Goal: Book appointment/travel/reservation

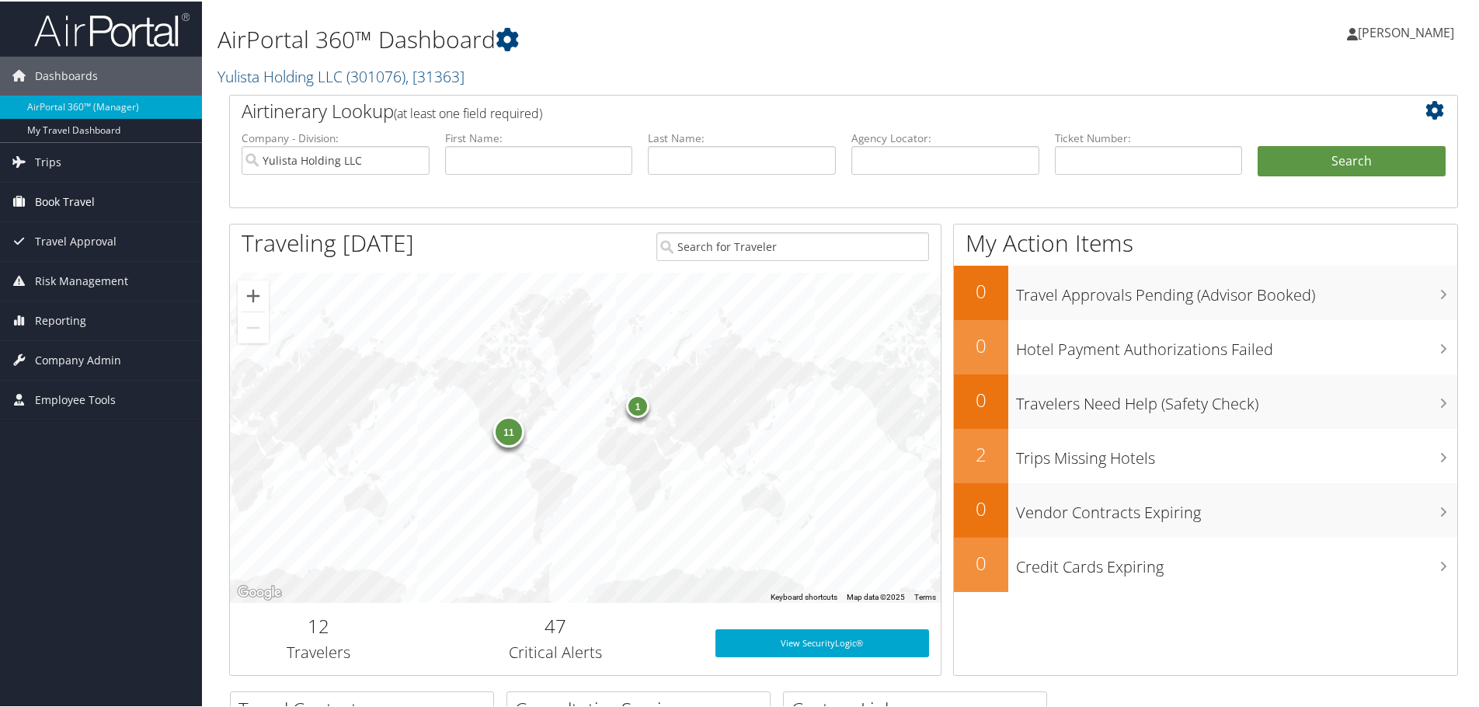
click at [55, 196] on span "Book Travel" at bounding box center [65, 200] width 60 height 39
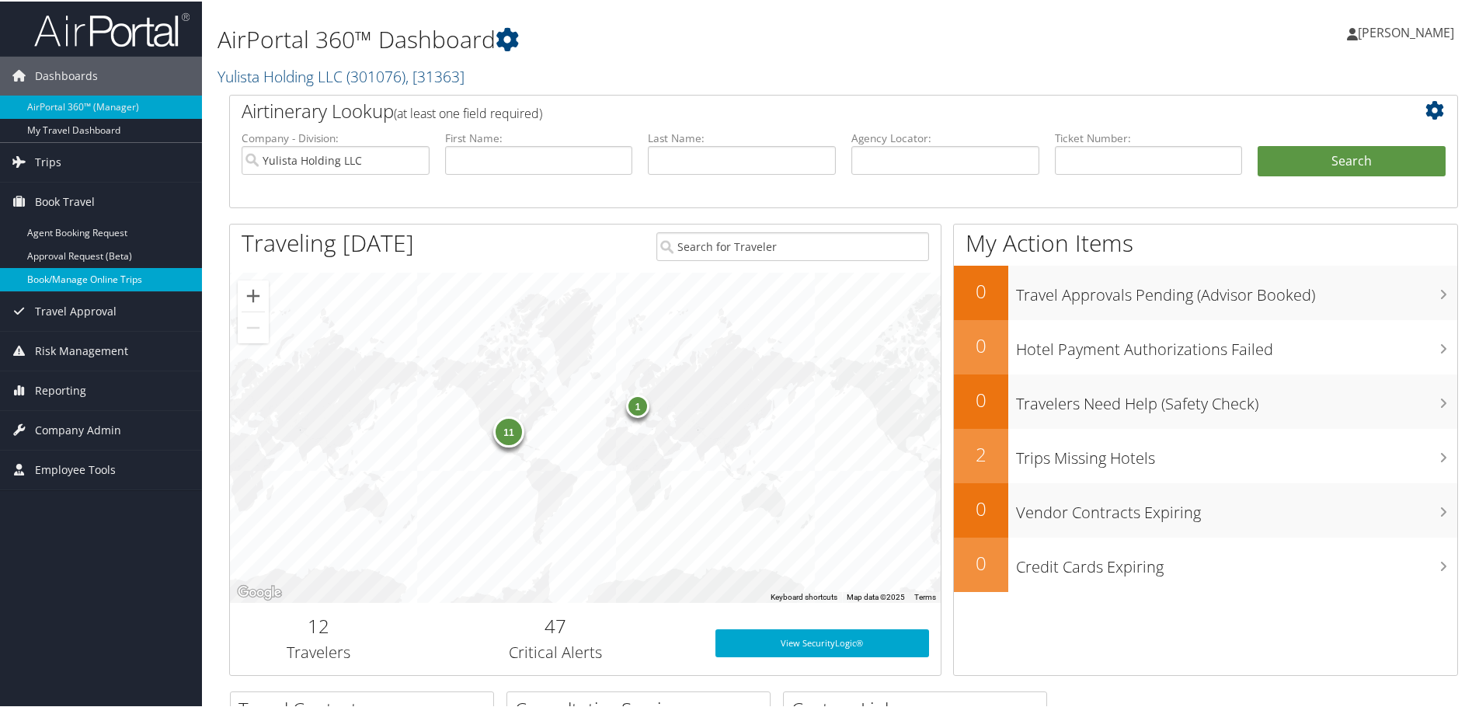
click at [66, 281] on link "Book/Manage Online Trips" at bounding box center [101, 277] width 202 height 23
